Goal: Task Accomplishment & Management: Manage account settings

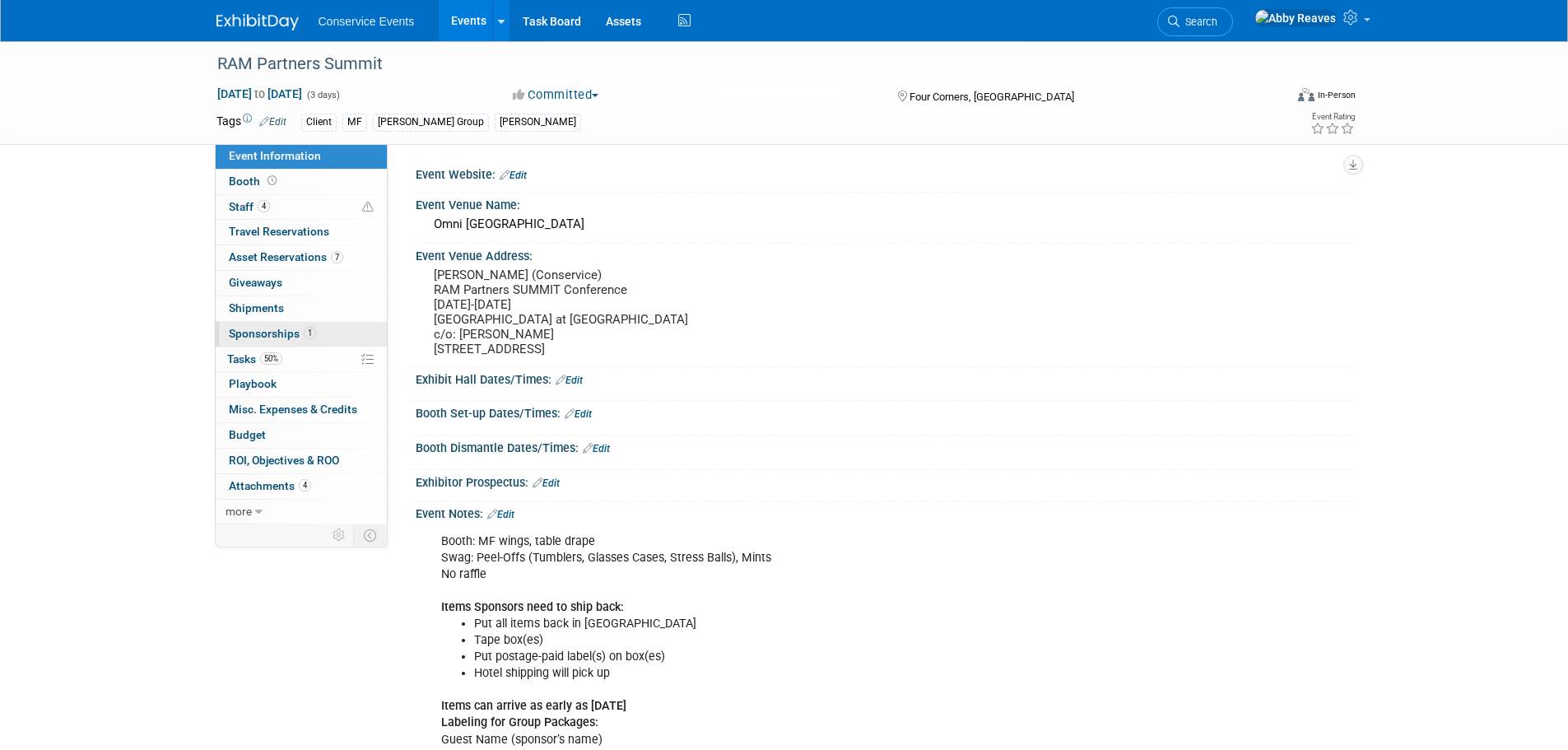
click at [333, 334] on link "1 Sponsorships 1" at bounding box center [301, 334] width 172 height 25
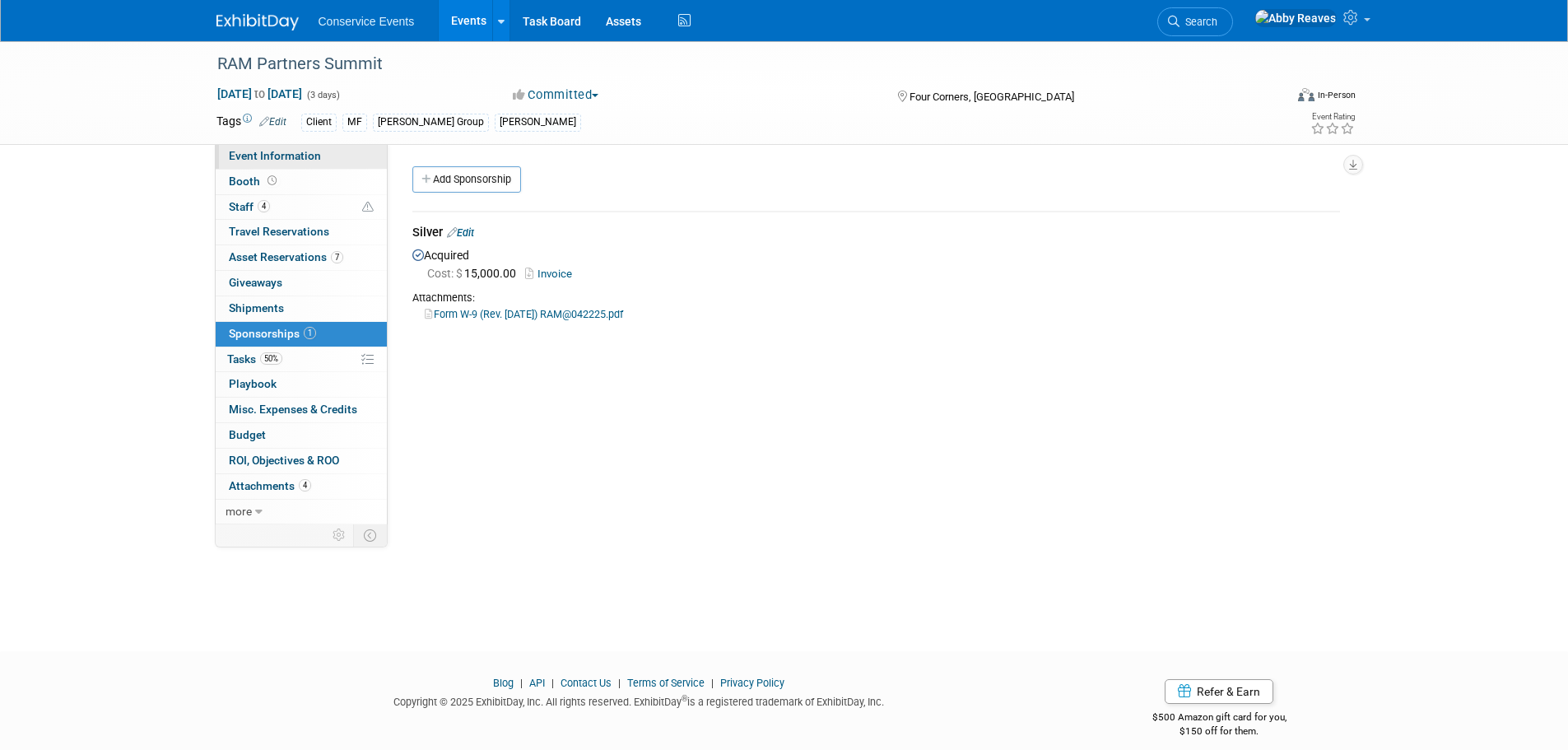
click at [319, 155] on link "Event Information" at bounding box center [301, 156] width 172 height 25
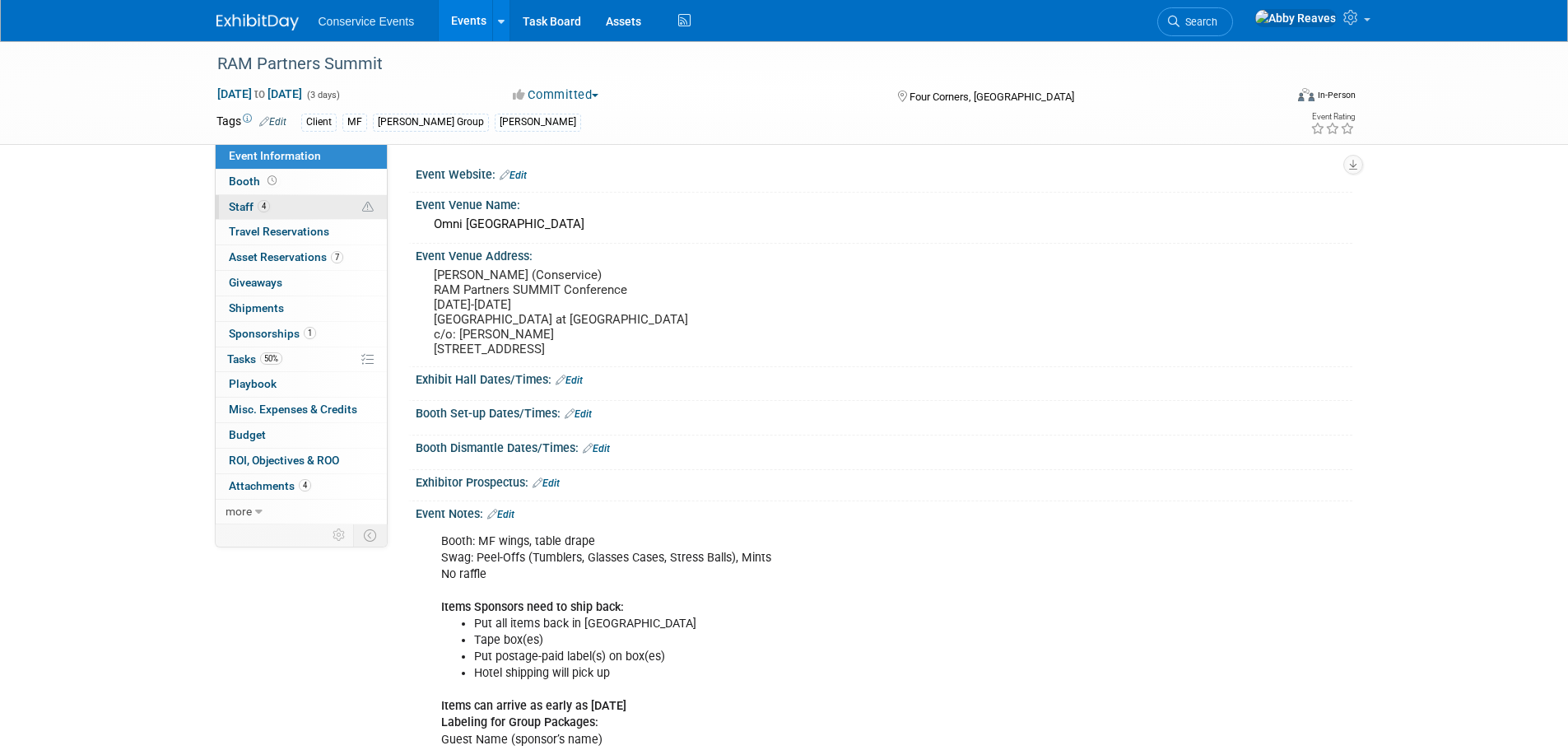
click at [251, 202] on span "Staff 4" at bounding box center [249, 206] width 41 height 13
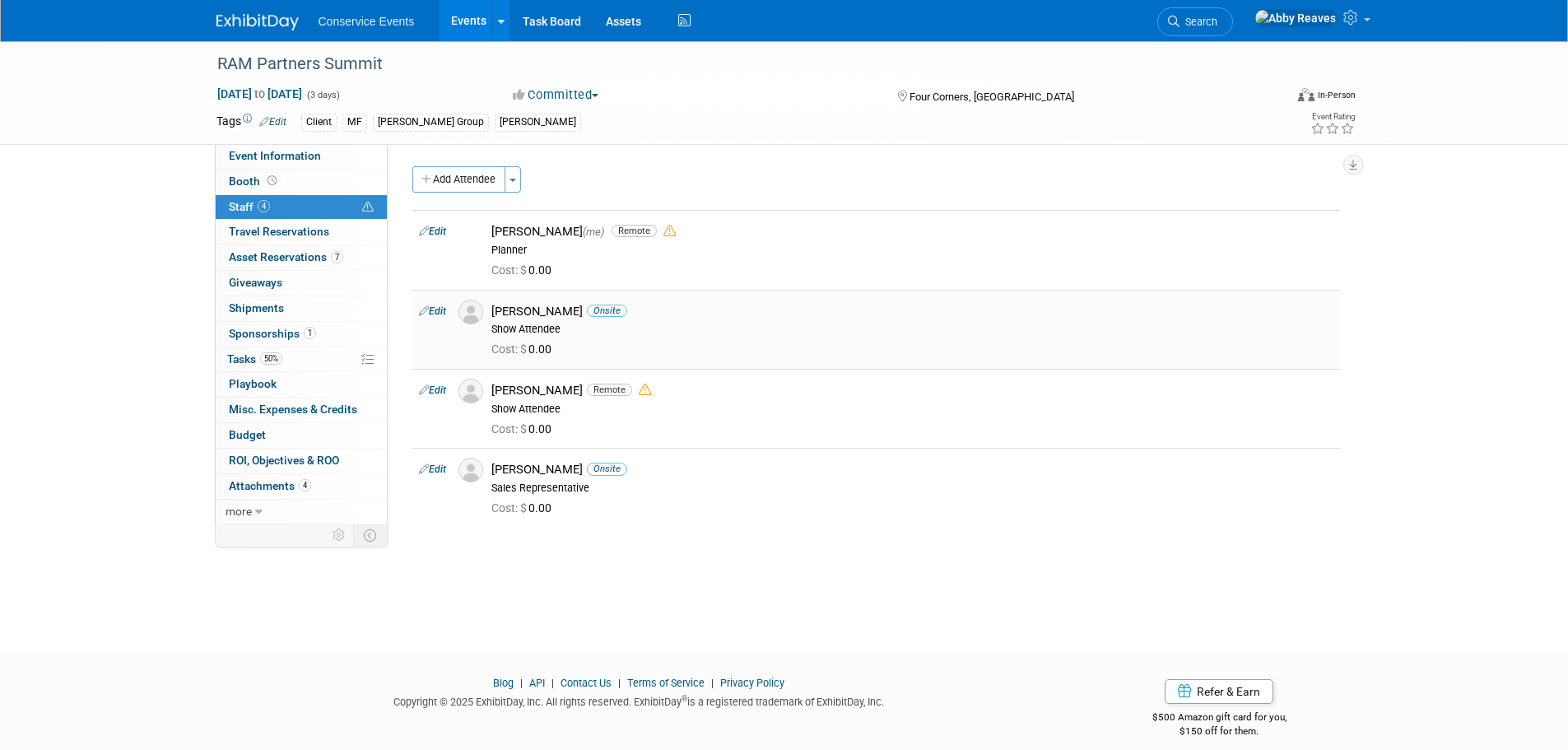
click at [441, 313] on link "Edit" at bounding box center [433, 311] width 27 height 12
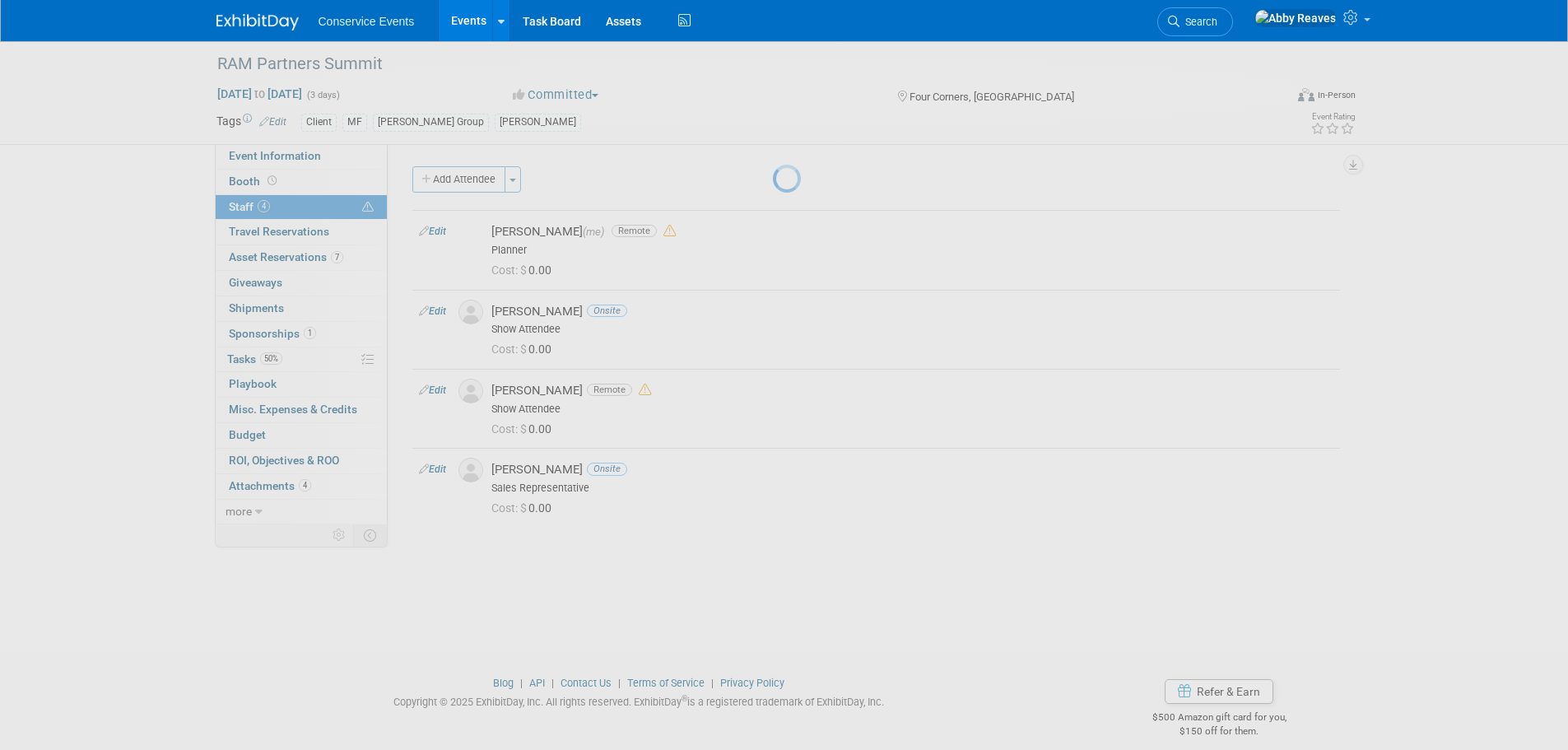
select select "48a23a37-d6d0-4d35-ae86-929842aeb17f"
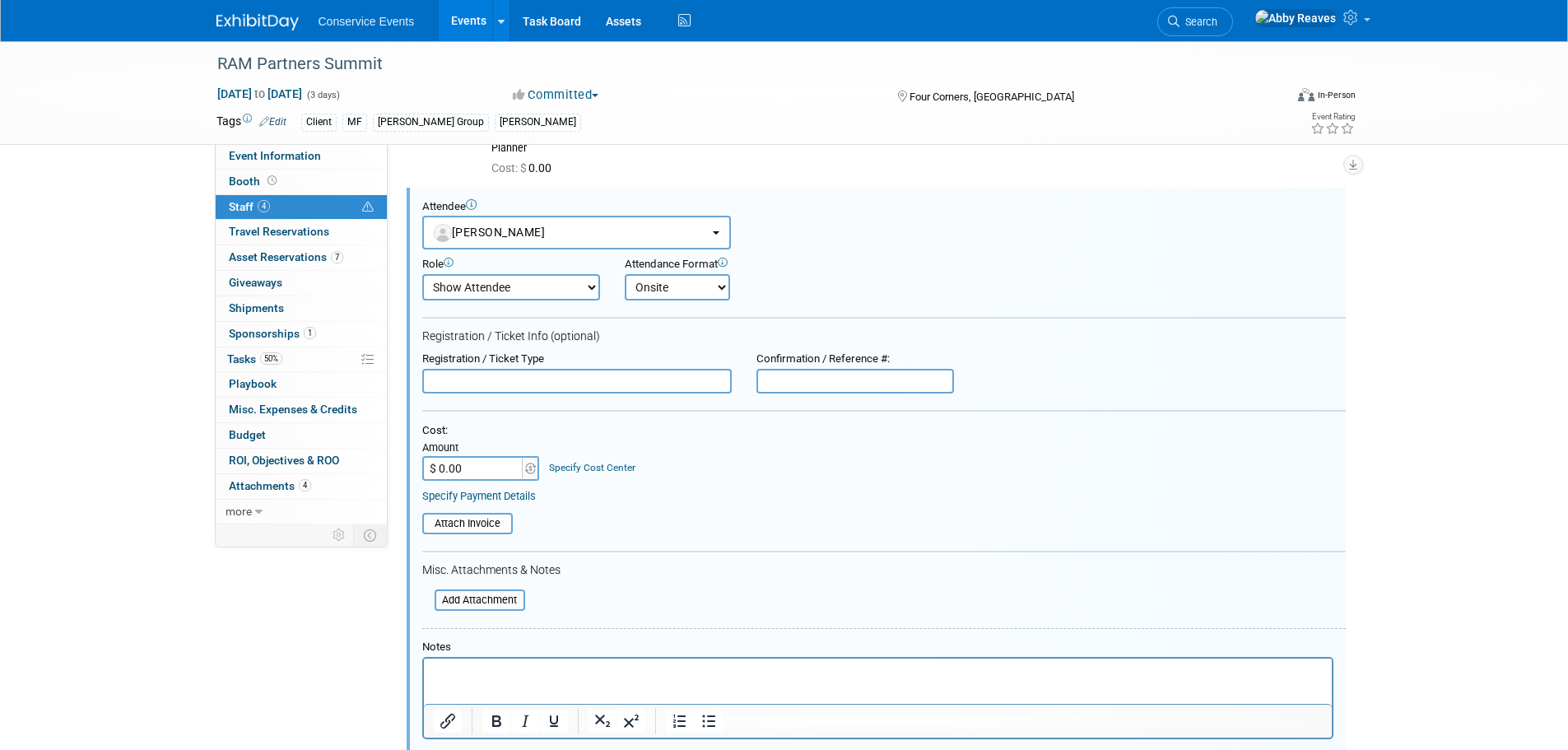
click at [662, 291] on select "Onsite Remote" at bounding box center [678, 287] width 105 height 26
select select "2"
click at [625, 274] on select "Onsite Remote" at bounding box center [678, 287] width 105 height 26
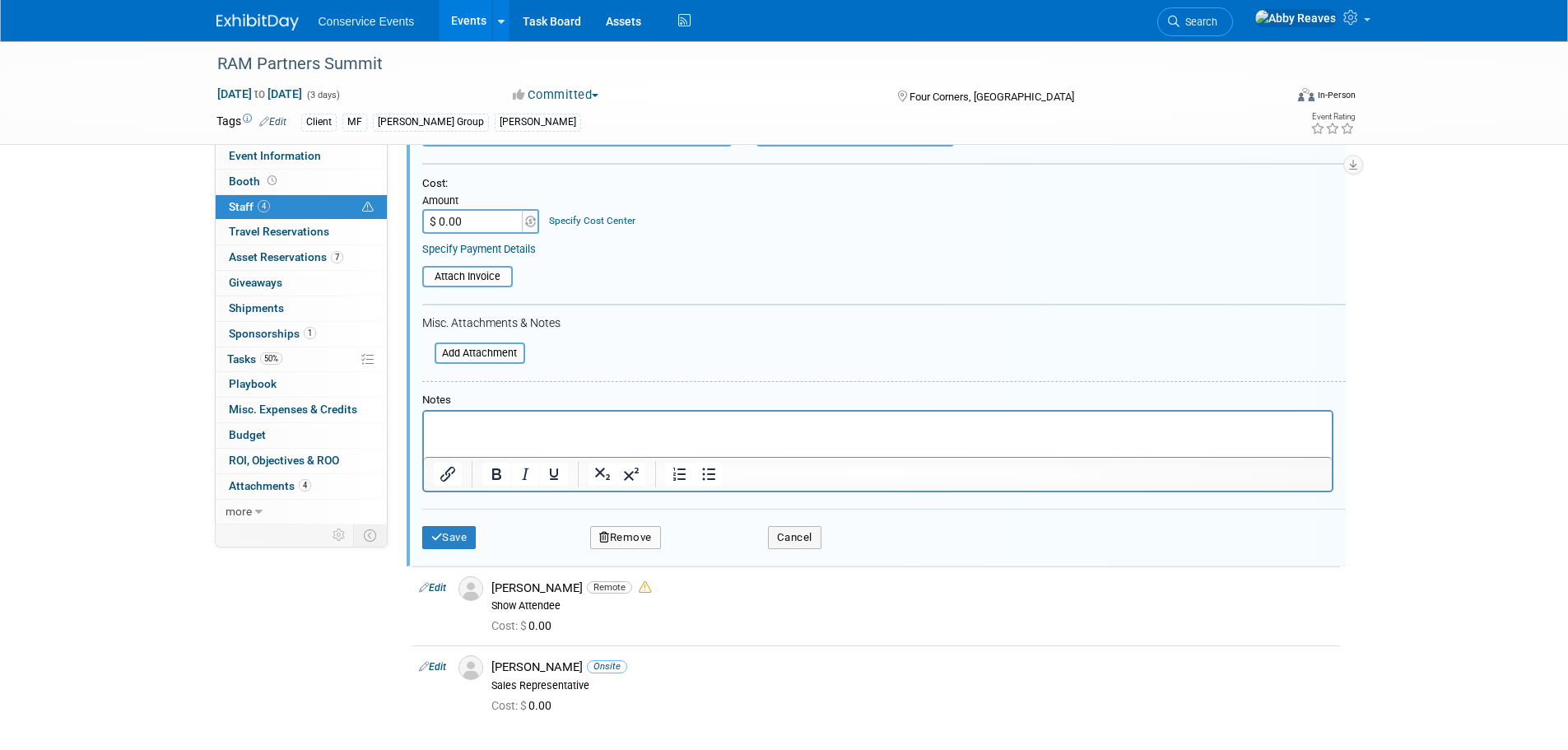
click at [481, 549] on td "Save" at bounding box center [490, 537] width 136 height 23
click at [473, 547] on button "Save" at bounding box center [449, 537] width 55 height 23
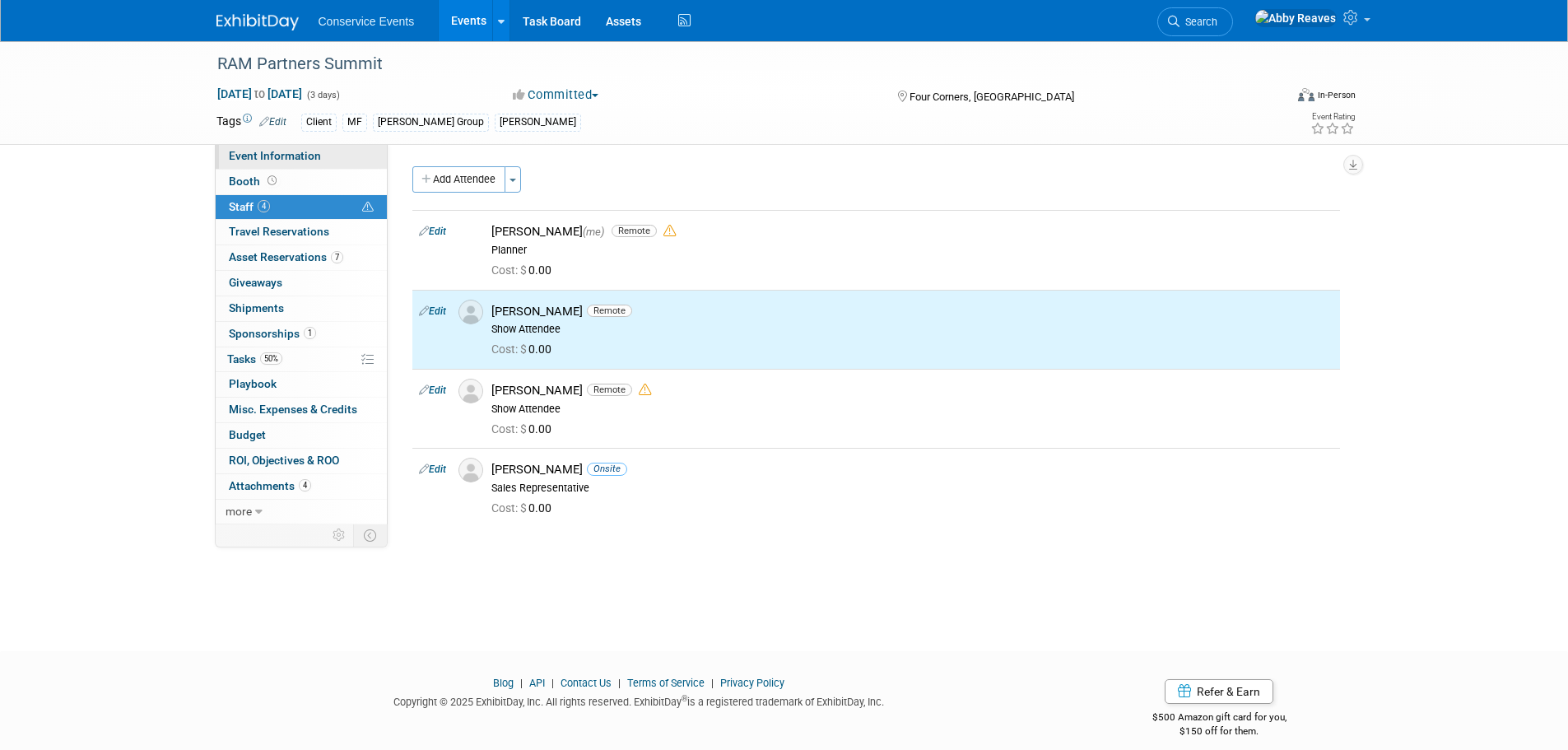
click at [350, 154] on link "Event Information" at bounding box center [301, 156] width 172 height 25
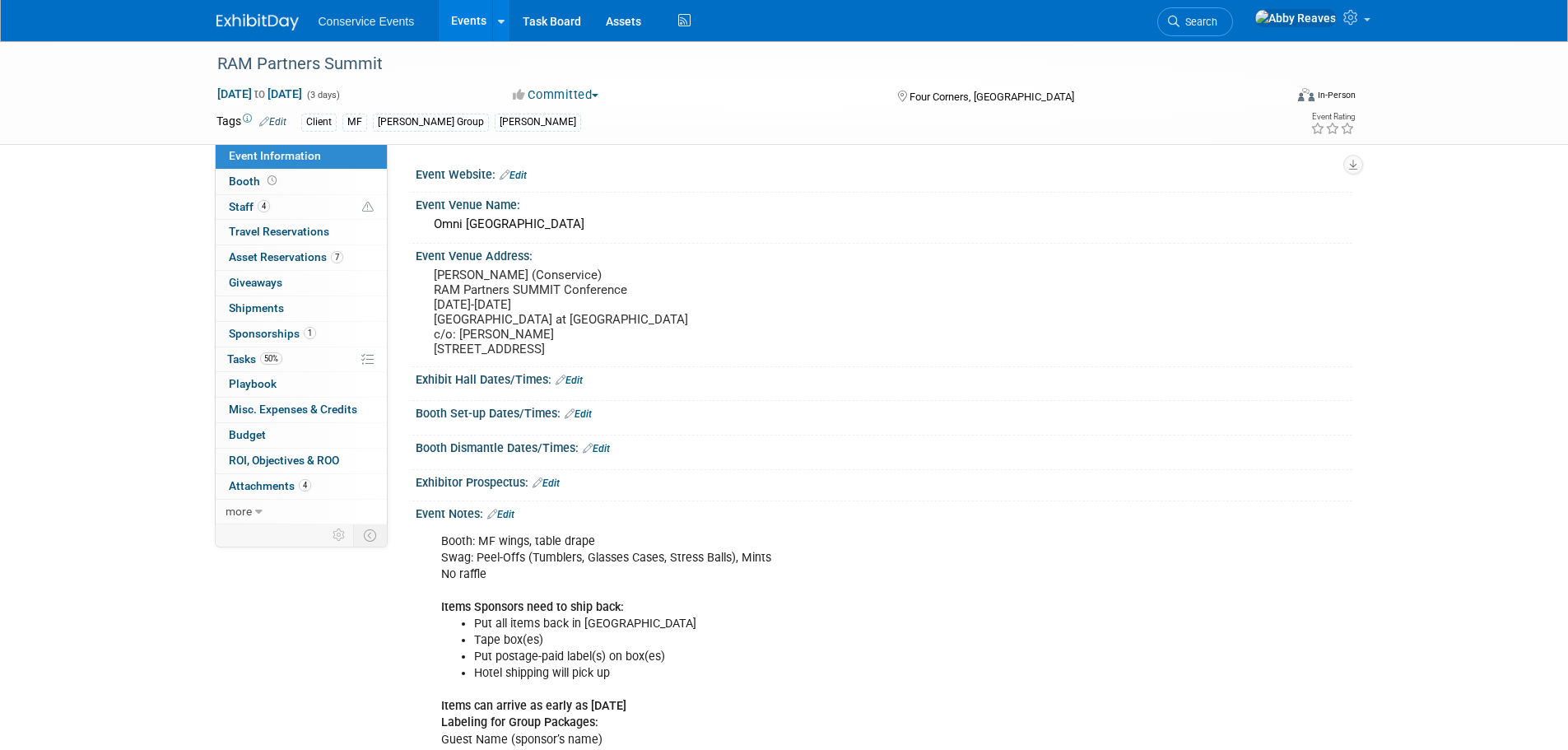
click at [497, 519] on icon at bounding box center [492, 514] width 10 height 11
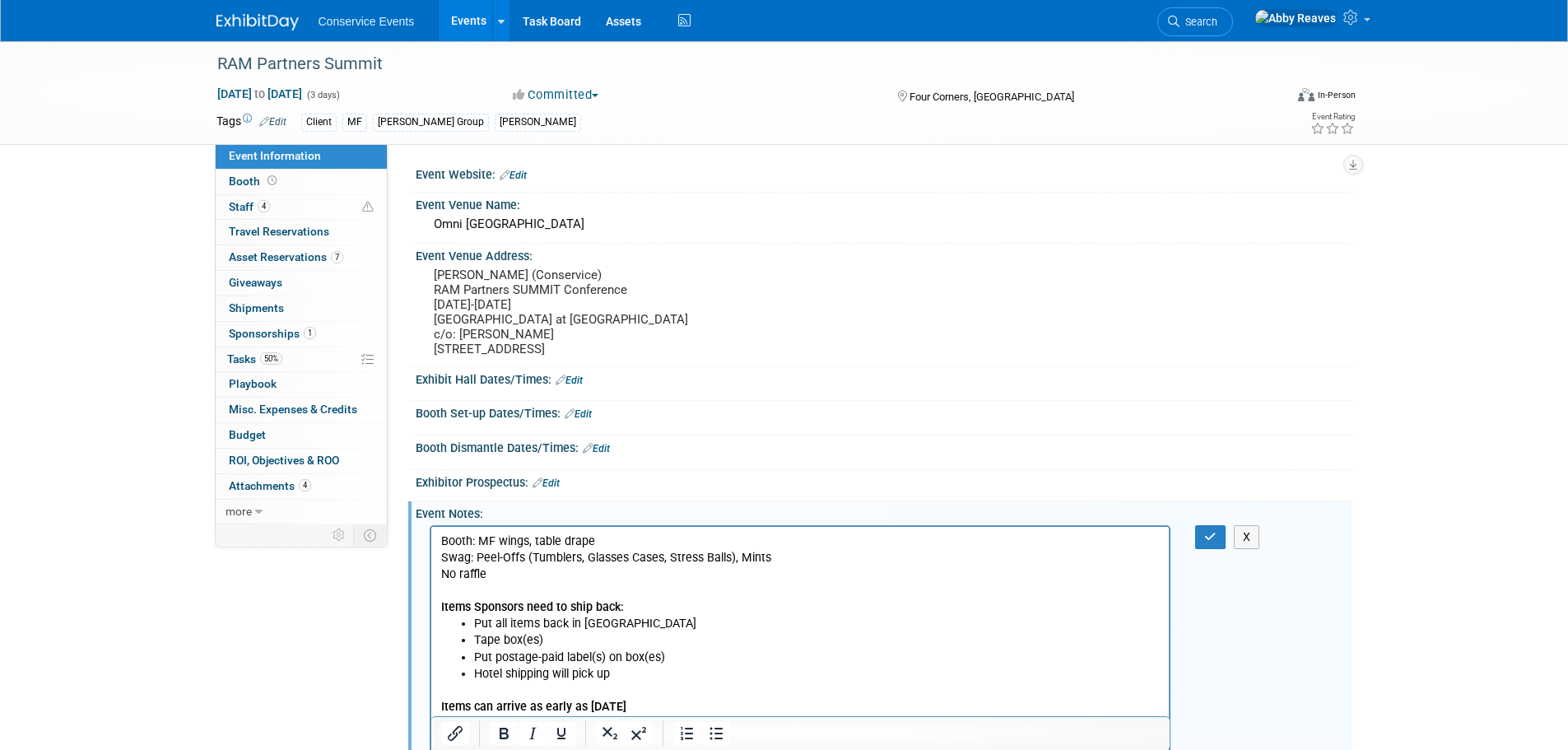
click at [504, 571] on p "Booth: MF wings, table drape Swag: Peel-Offs (Tumblers, Glasses Cases, Stress B…" at bounding box center [800, 574] width 720 height 82
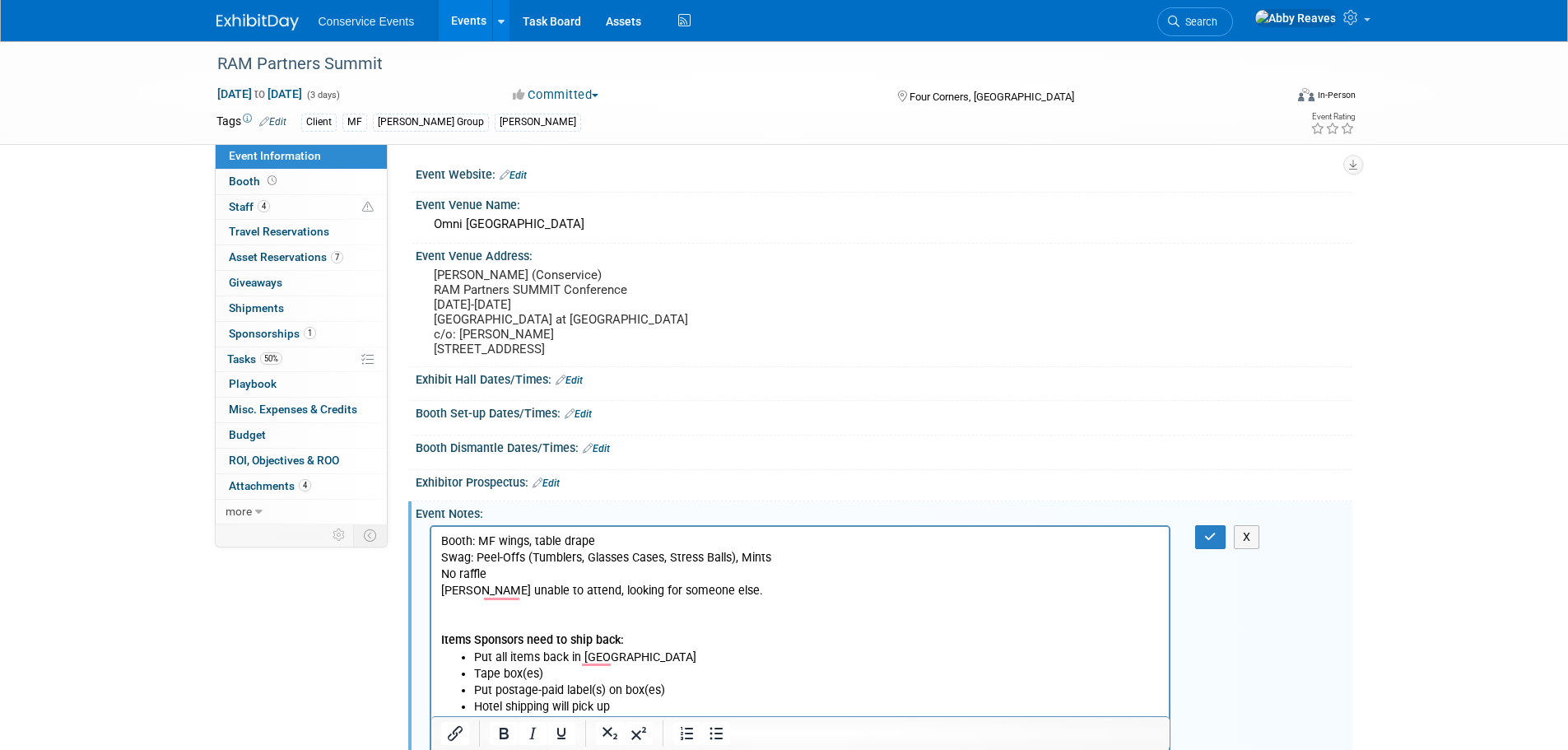
click at [565, 616] on p "Items Sponsors need to ship back:" at bounding box center [800, 622] width 720 height 49
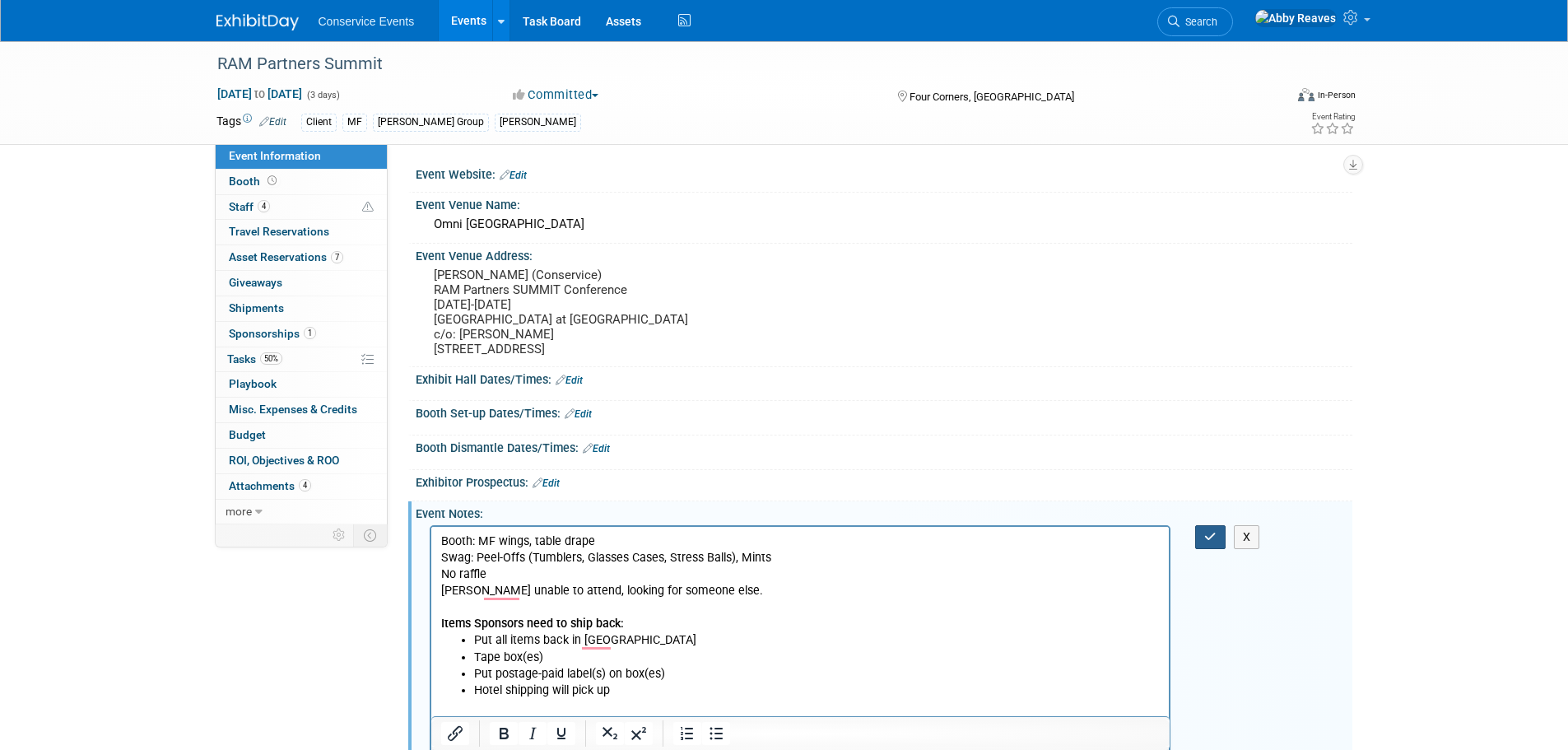
click at [1217, 549] on button "button" at bounding box center [1210, 536] width 30 height 24
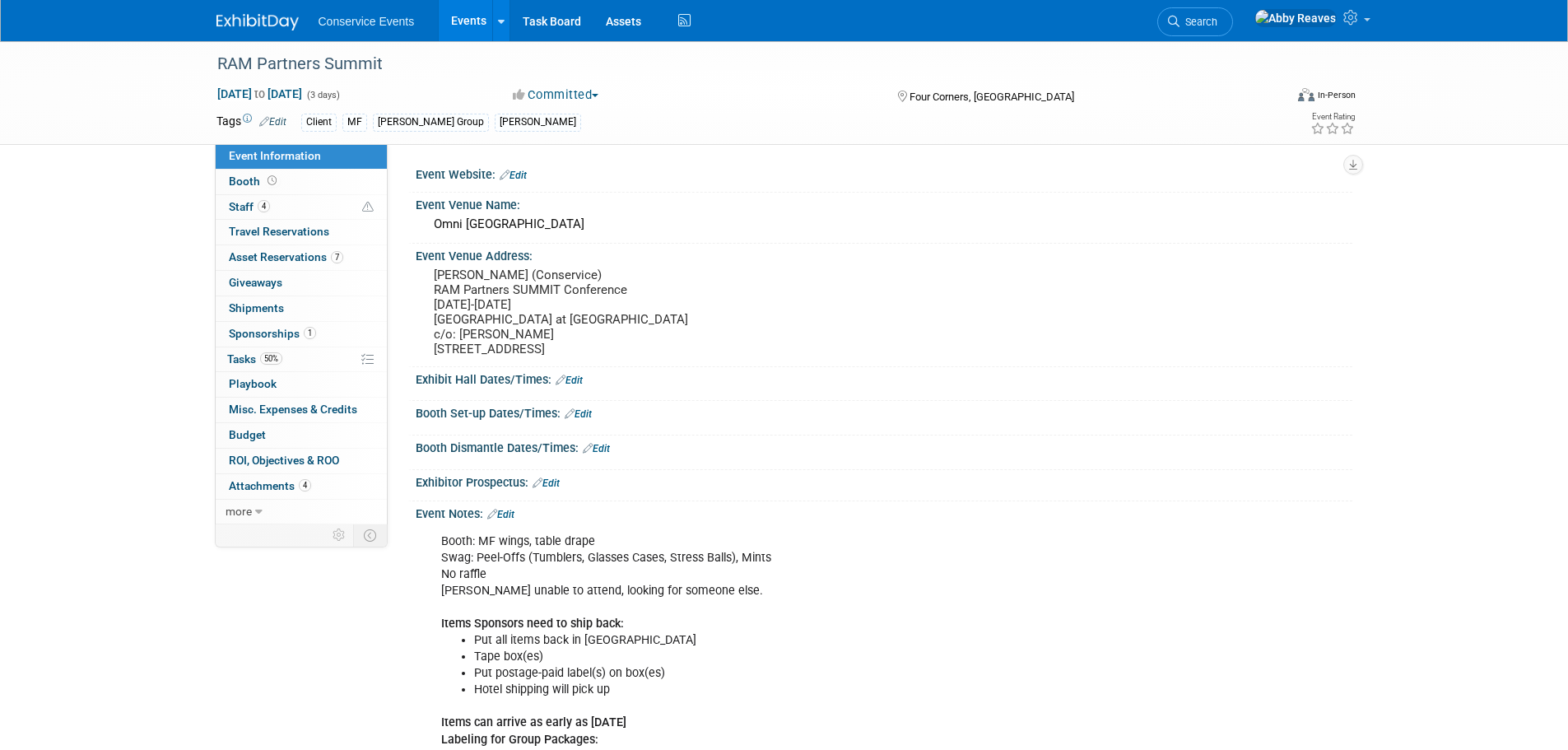
click at [455, 19] on link "Events" at bounding box center [468, 21] width 60 height 41
